Goal: Information Seeking & Learning: Learn about a topic

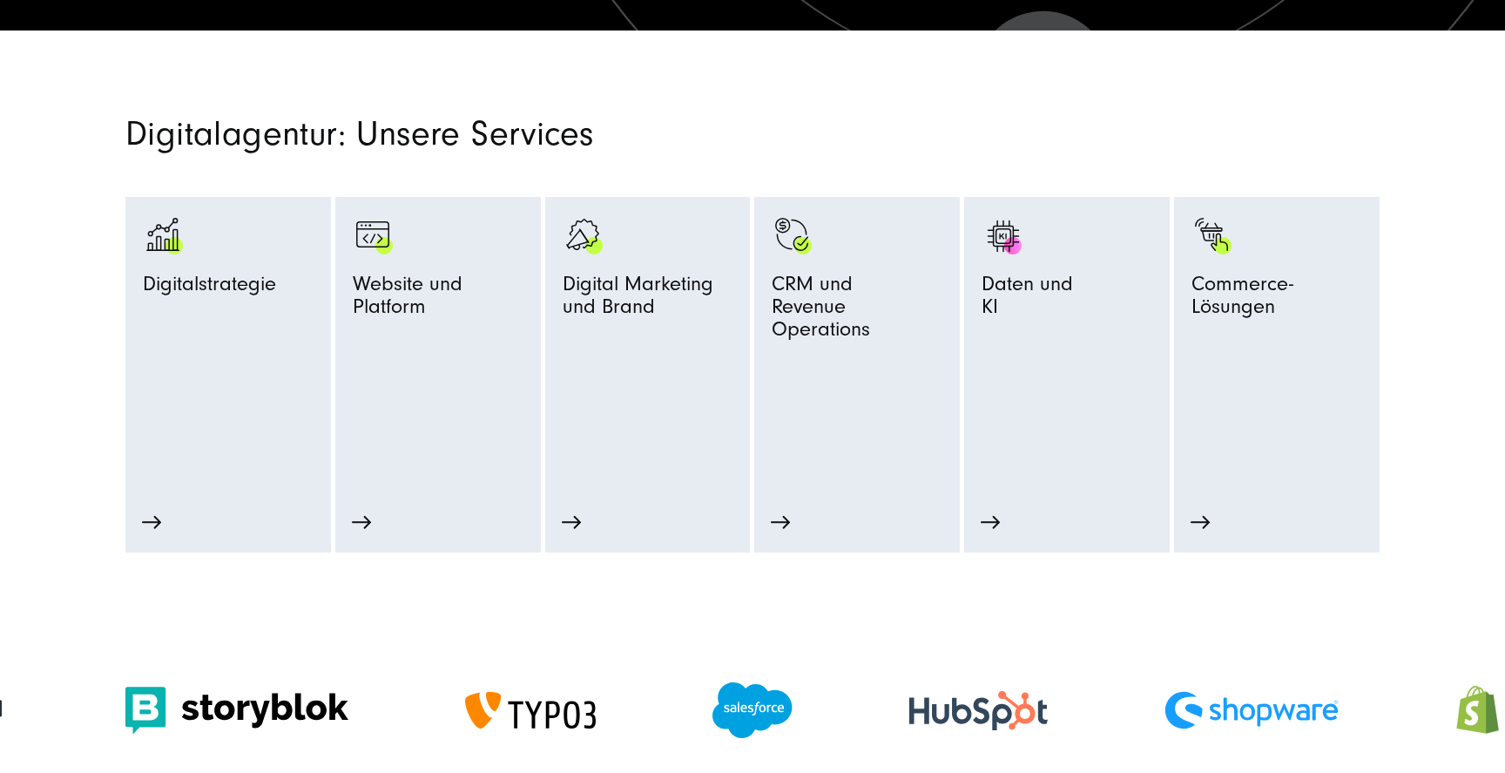
scroll to position [865, 0]
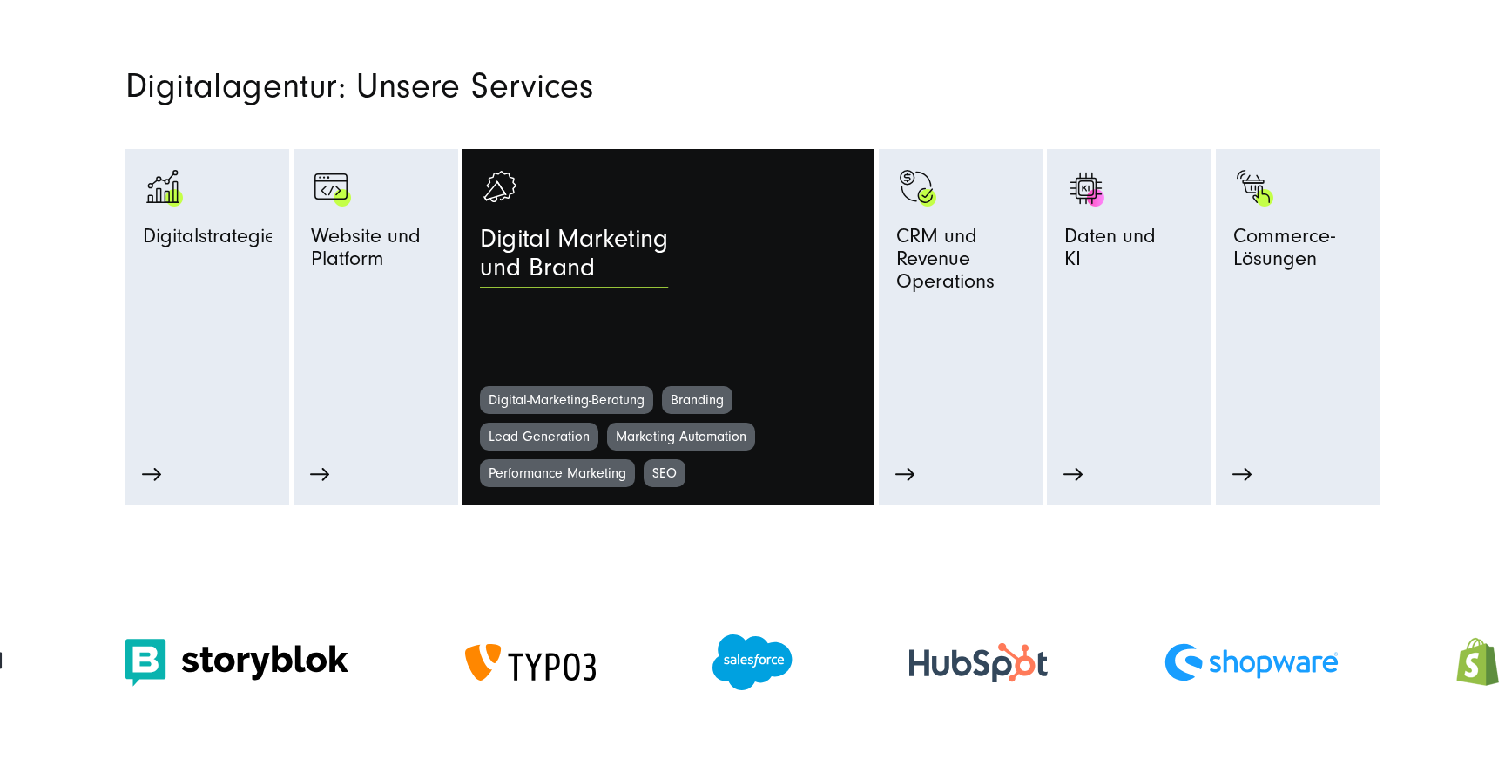
click at [597, 241] on span "Digital Marketing und Brand" at bounding box center [574, 258] width 188 height 67
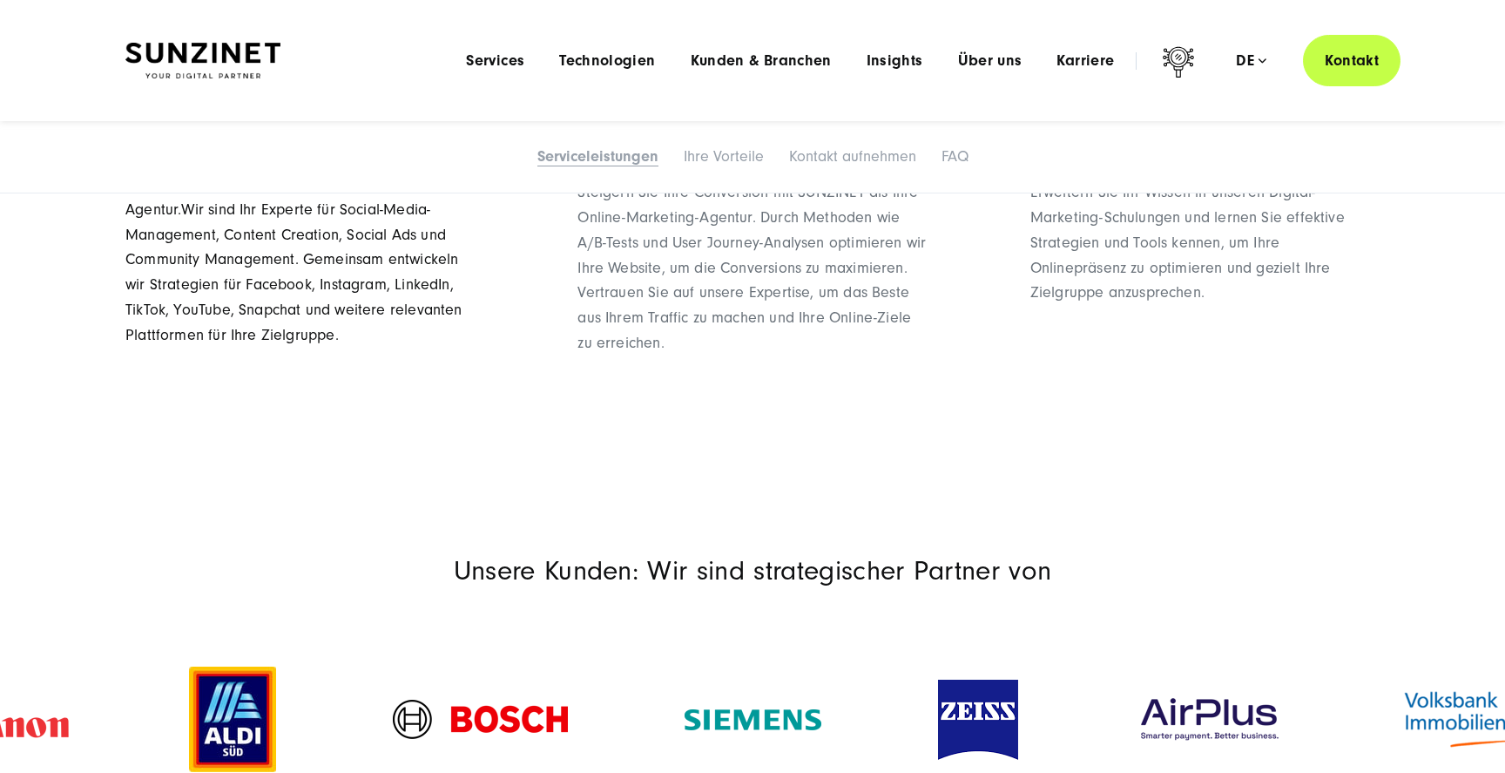
scroll to position [2114, 0]
click at [422, 415] on link "Social-Media-Marketing Social-Media-Marketing, abgestimmt auf Ihre Zielgruppen:…" at bounding box center [299, 231] width 349 height 388
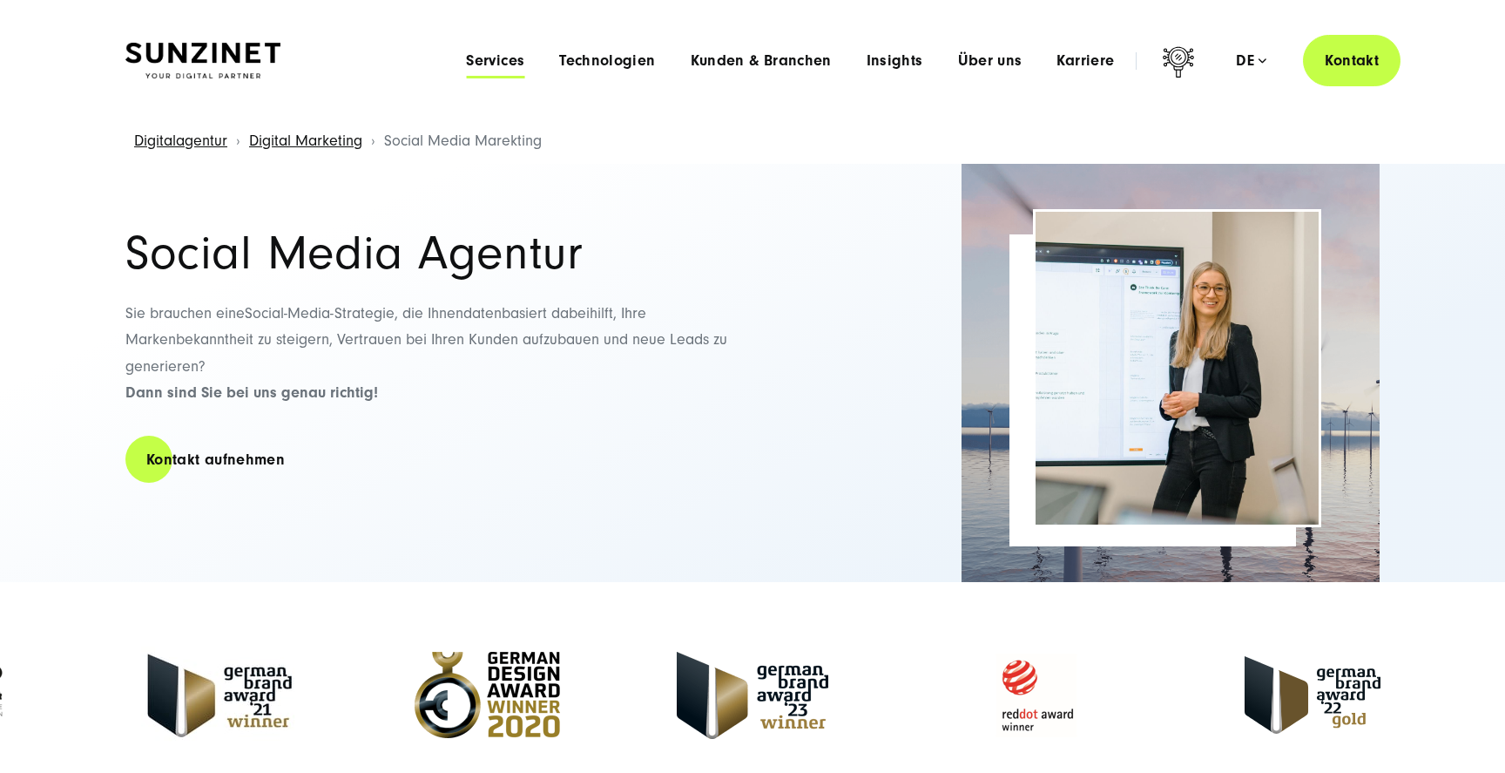
click at [496, 60] on span "Services" at bounding box center [495, 60] width 58 height 17
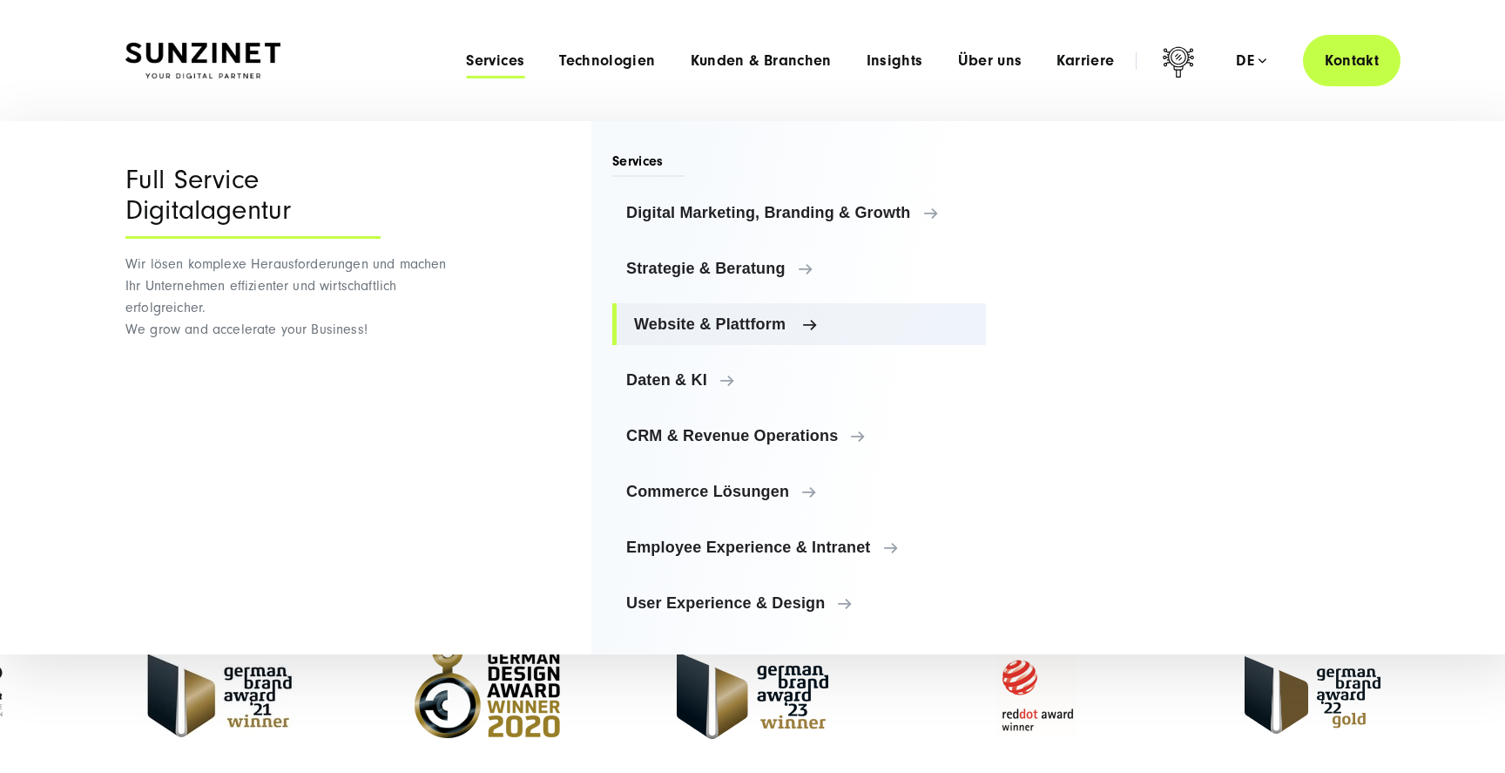
click at [710, 318] on span "Website & Plattform" at bounding box center [803, 323] width 338 height 17
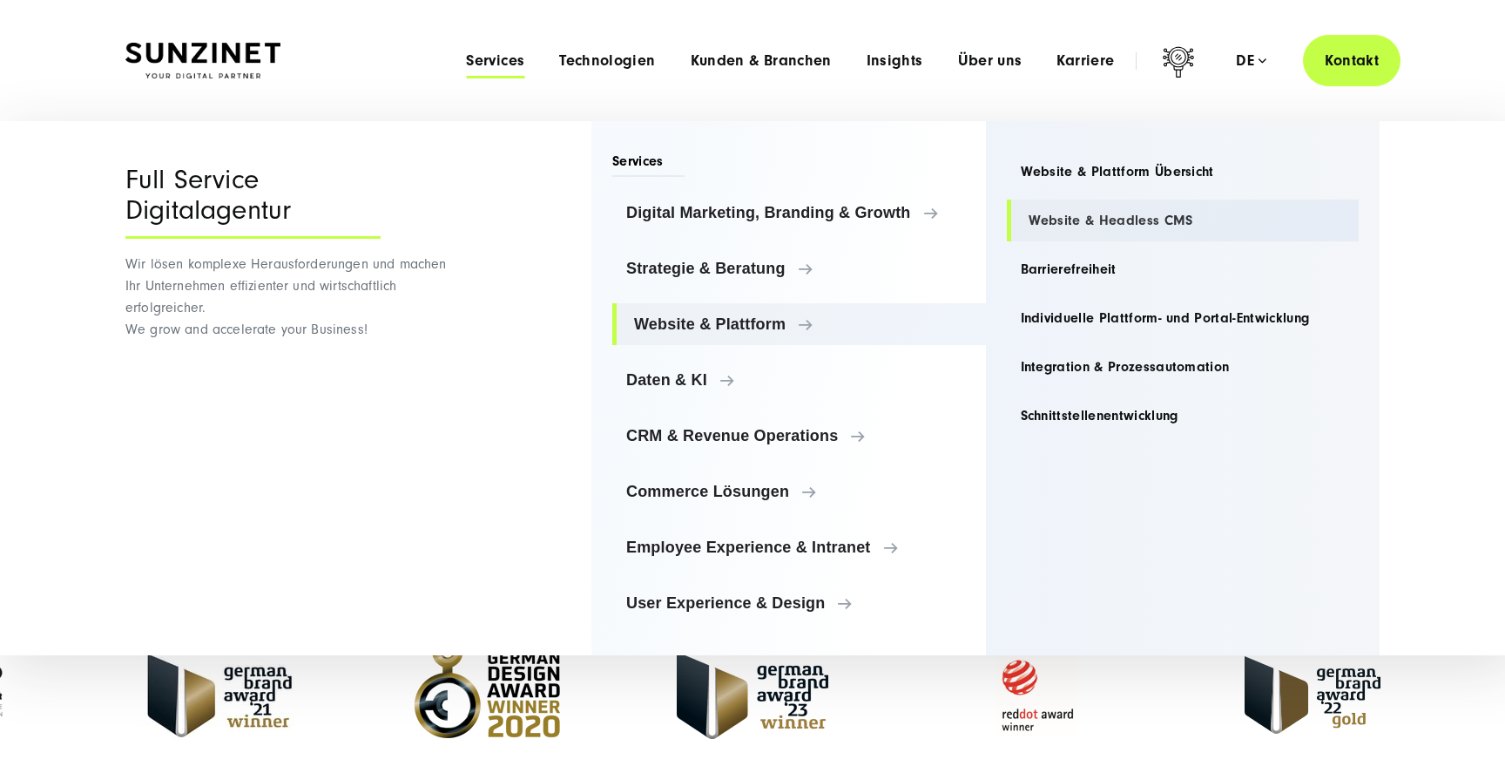
click at [1095, 234] on link "Website & Headless CMS" at bounding box center [1183, 220] width 353 height 42
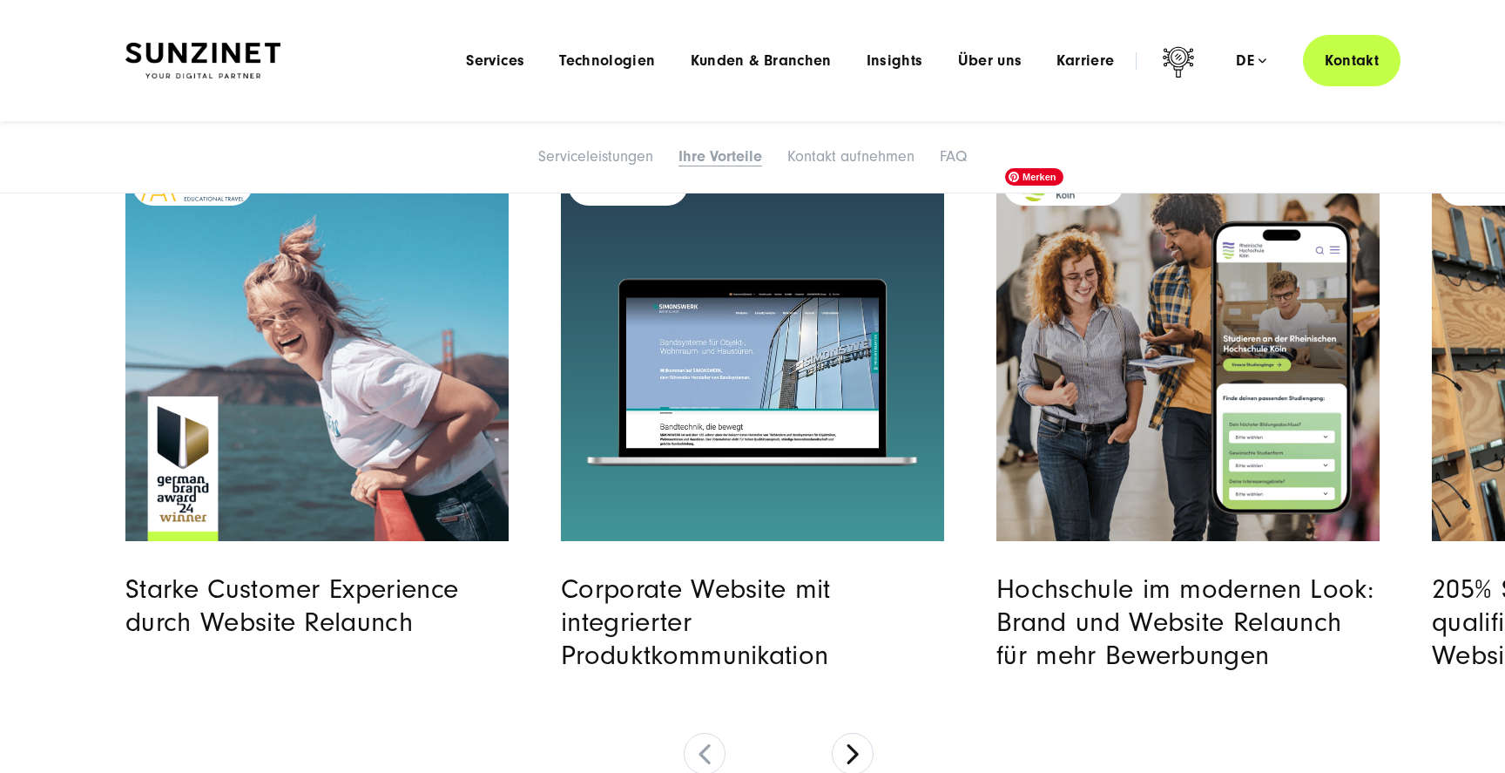
scroll to position [5867, 0]
